Goal: Transaction & Acquisition: Purchase product/service

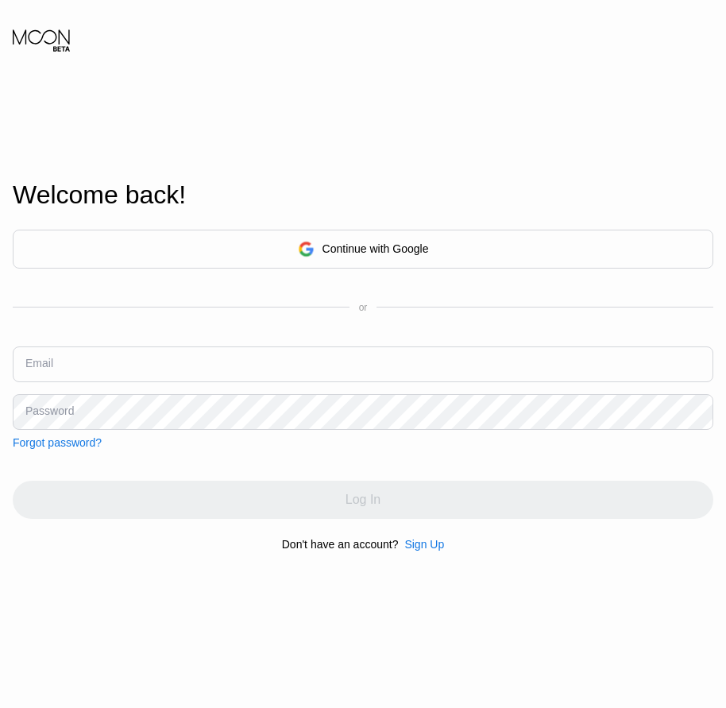
click at [39, 632] on div "Welcome back! Continue with Google or Email Password Forgot password? Log In Do…" at bounding box center [363, 365] width 726 height 778
click at [416, 548] on div "Sign Up" at bounding box center [424, 544] width 40 height 13
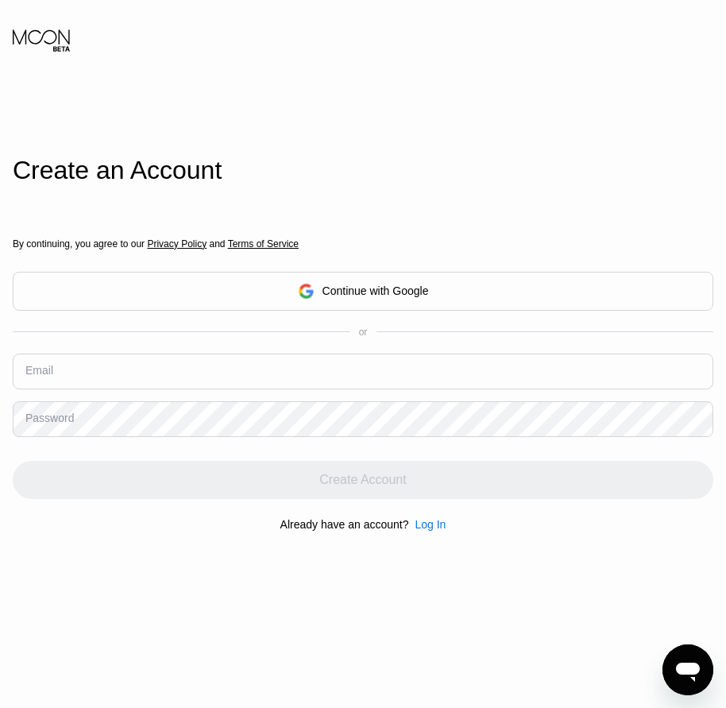
click at [102, 379] on input "text" at bounding box center [363, 371] width 700 height 36
paste input "[EMAIL_ADDRESS][DOMAIN_NAME]"
type input "[EMAIL_ADDRESS][DOMAIN_NAME]"
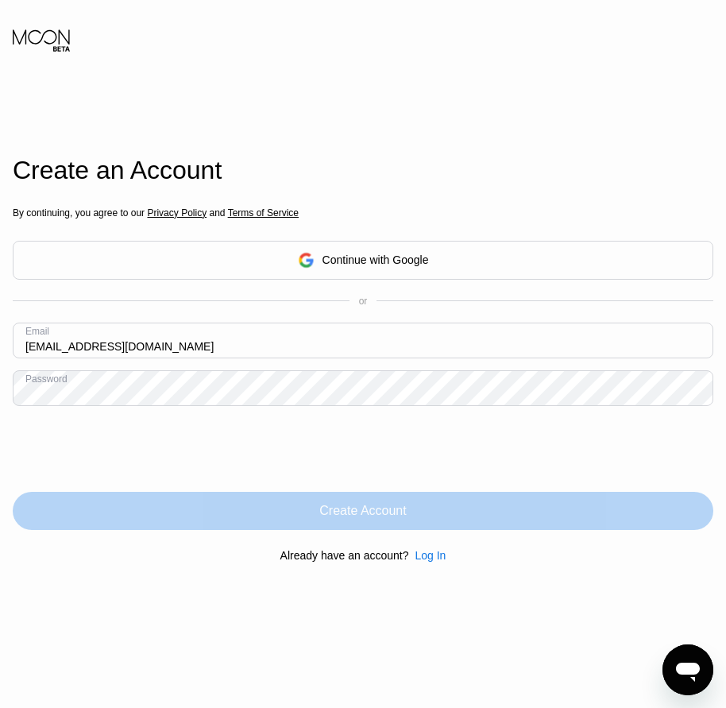
click at [334, 517] on div "Create Account" at bounding box center [362, 511] width 87 height 16
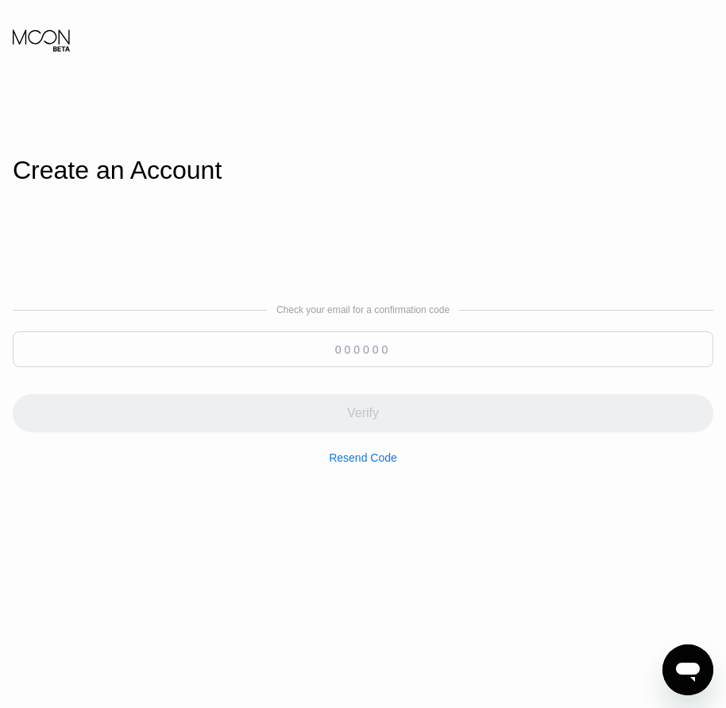
paste input "499124"
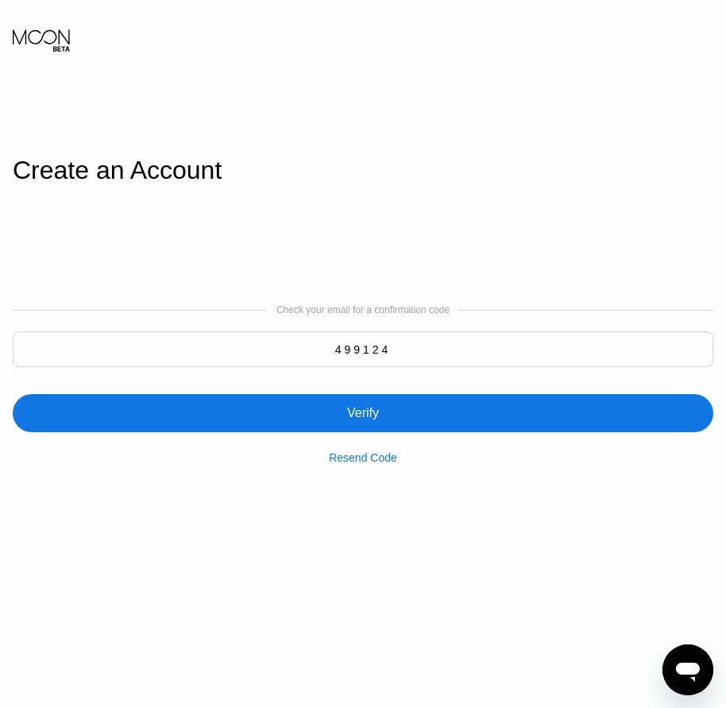
type input "499124"
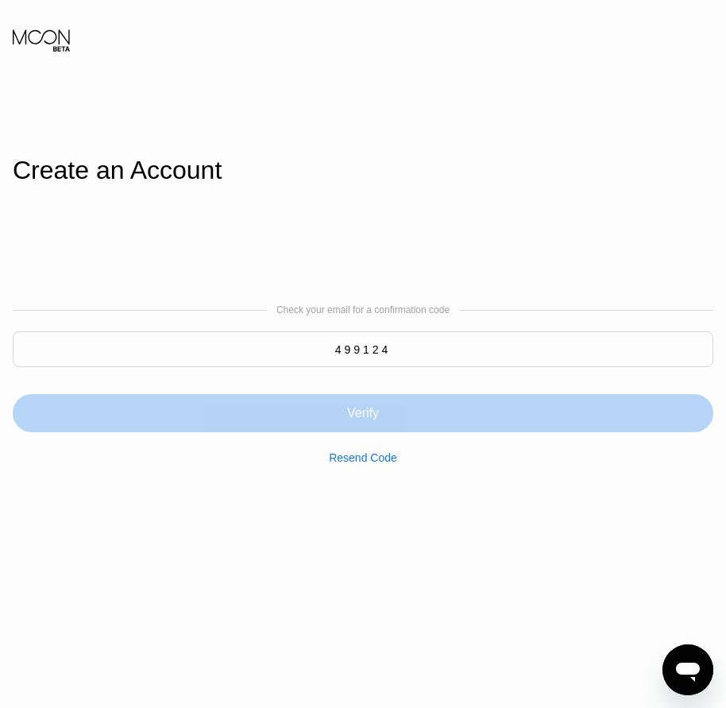
click at [349, 417] on div "Verify" at bounding box center [363, 413] width 32 height 16
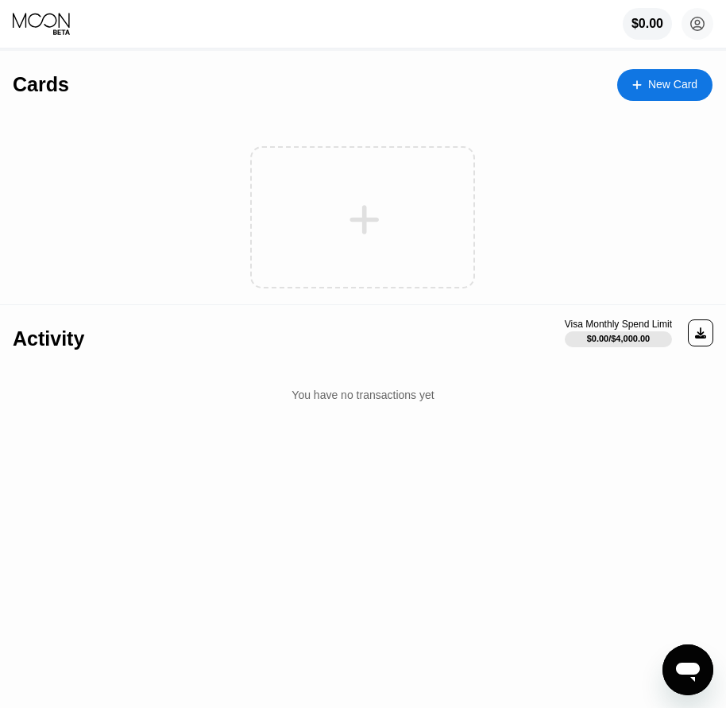
click at [670, 91] on div "New Card" at bounding box center [672, 84] width 49 height 13
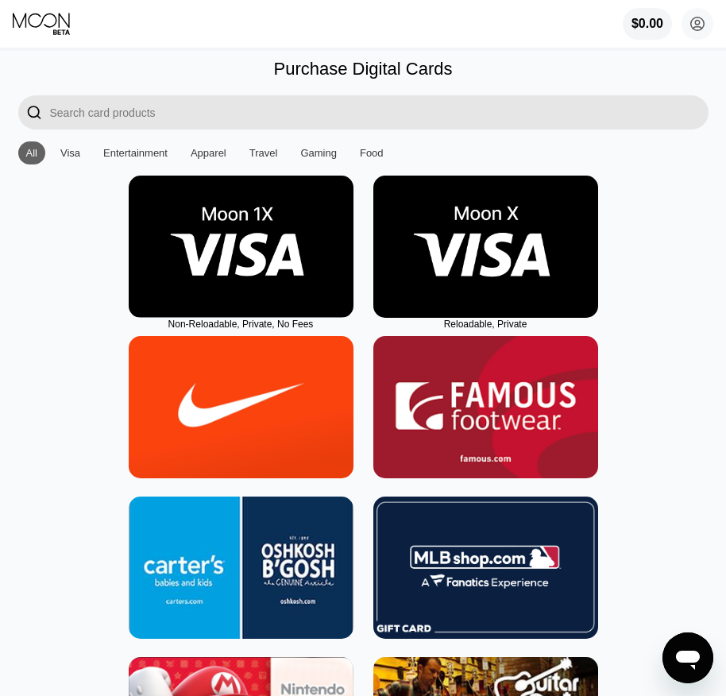
click at [512, 307] on img at bounding box center [485, 246] width 225 height 142
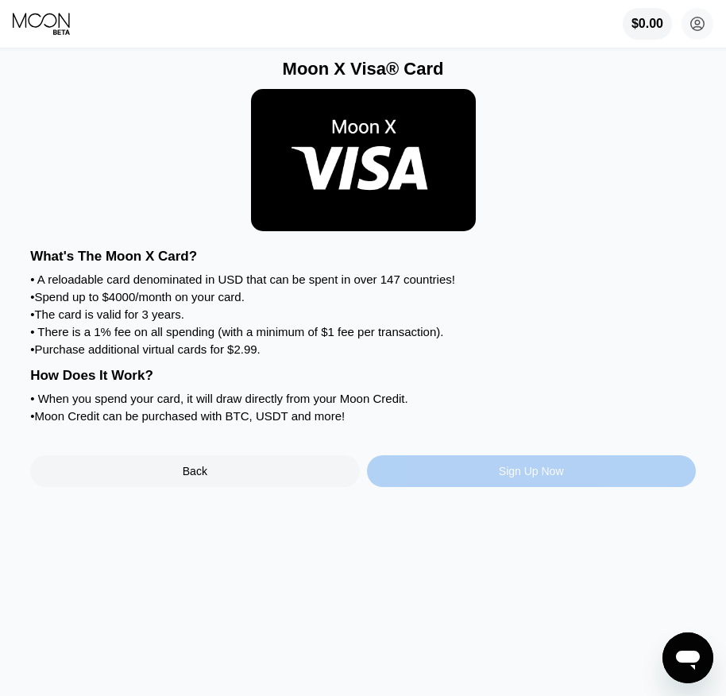
click at [550, 477] on div "Sign Up Now" at bounding box center [531, 471] width 65 height 13
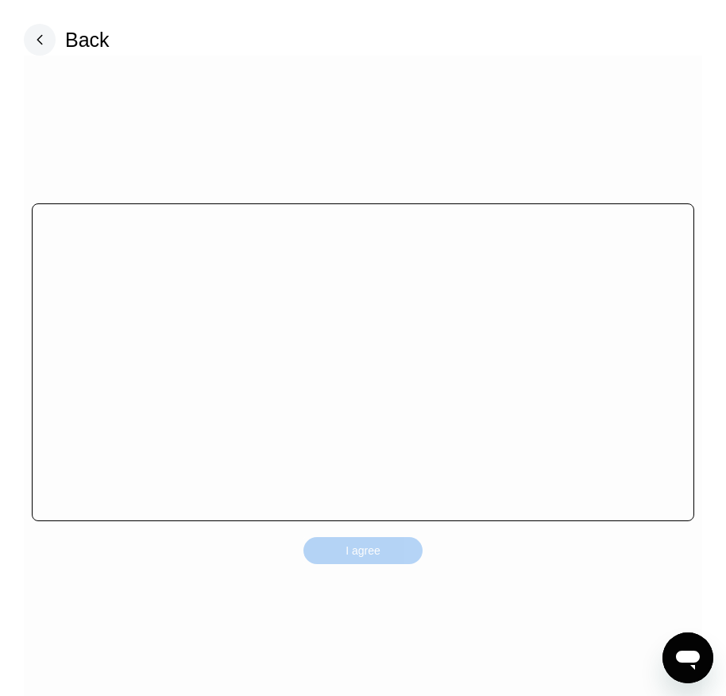
click at [388, 560] on div "I agree" at bounding box center [362, 550] width 119 height 27
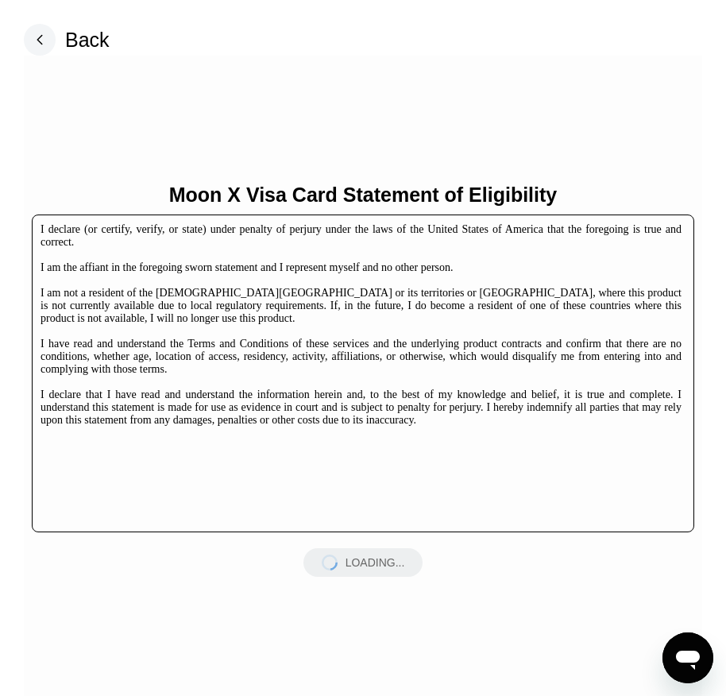
click at [388, 560] on div "LOADING..." at bounding box center [362, 562] width 119 height 29
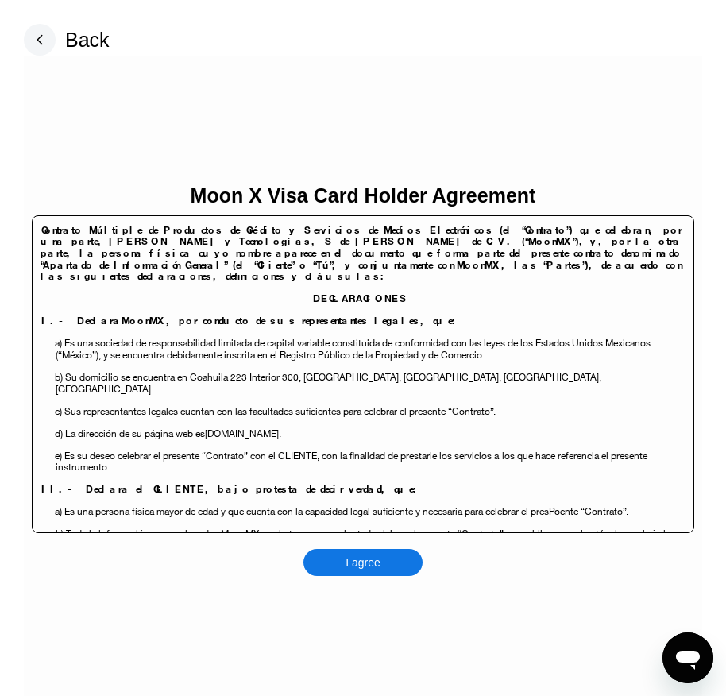
click at [388, 560] on div "I agree" at bounding box center [362, 562] width 119 height 27
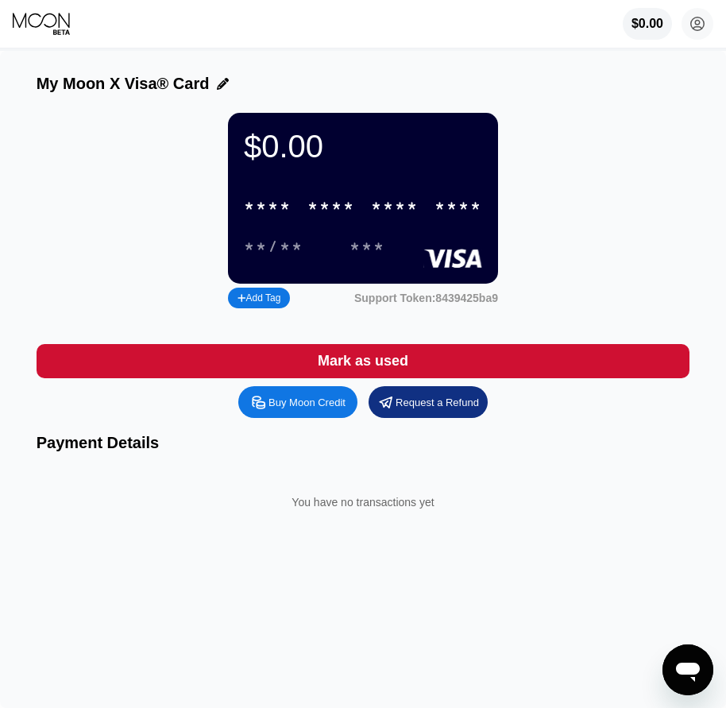
click at [346, 424] on body "$0.00 tunicaten@eeu.jp  Home Settings Support Careers About Us Log out Privacy…" at bounding box center [363, 354] width 726 height 708
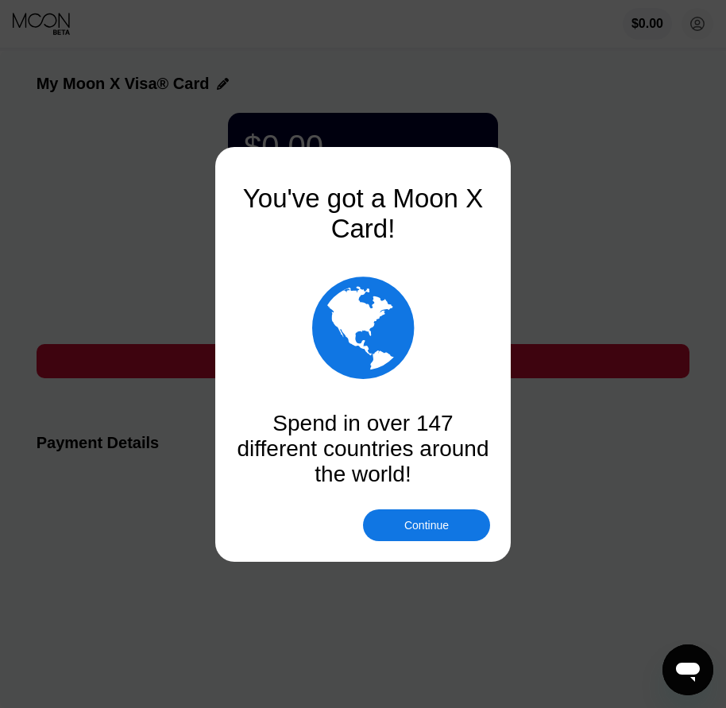
click at [434, 527] on div "Continue" at bounding box center [426, 525] width 44 height 13
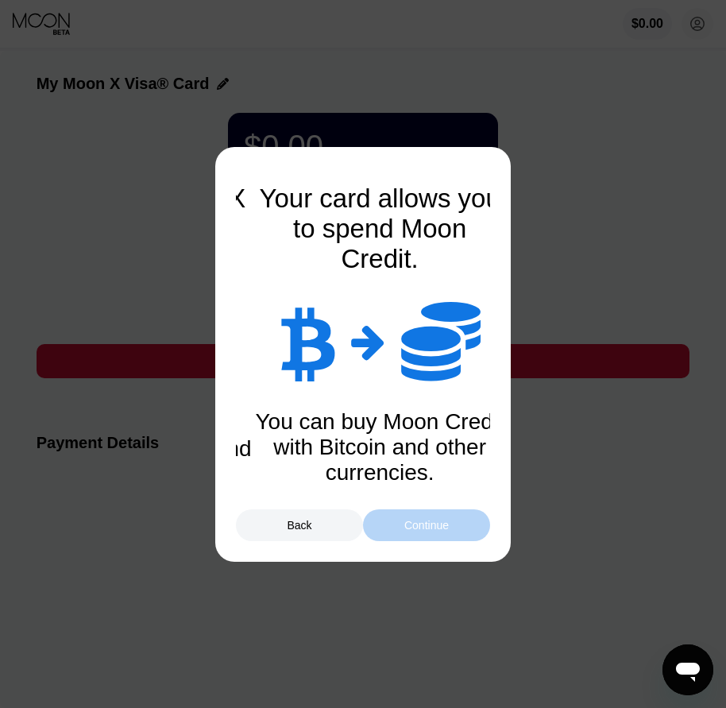
click at [434, 527] on div "Continue" at bounding box center [426, 525] width 44 height 13
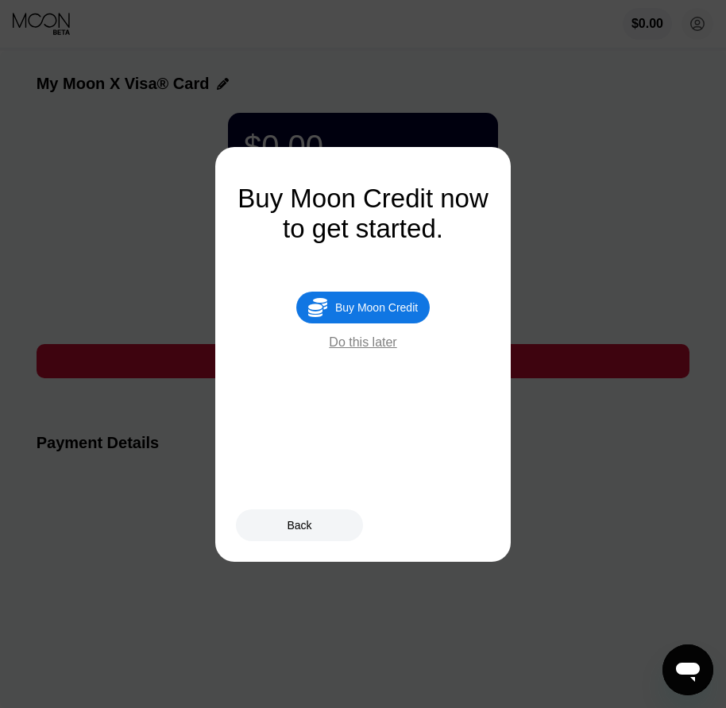
click at [387, 307] on div " Buy Moon Credit" at bounding box center [362, 307] width 133 height 32
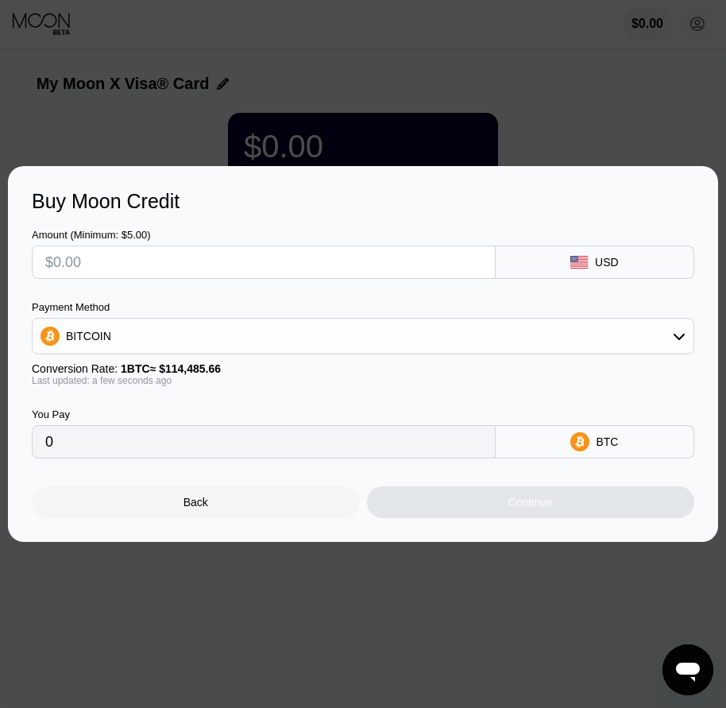
click at [235, 506] on div "Back" at bounding box center [196, 502] width 328 height 32
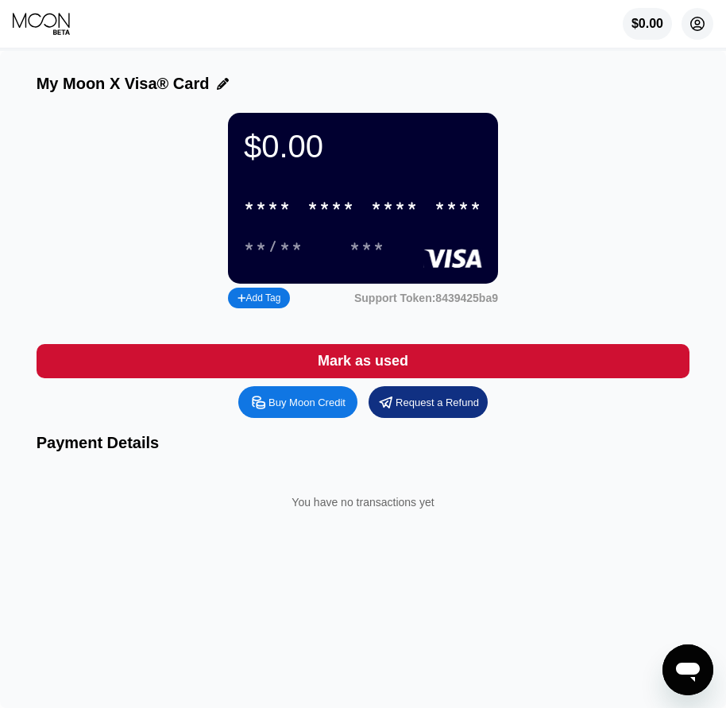
click at [701, 37] on circle at bounding box center [697, 24] width 32 height 32
